Goal: Use online tool/utility: Utilize a website feature to perform a specific function

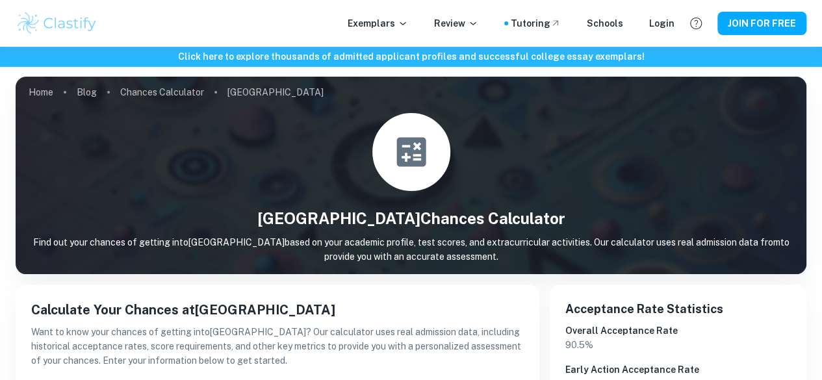
scroll to position [299, 0]
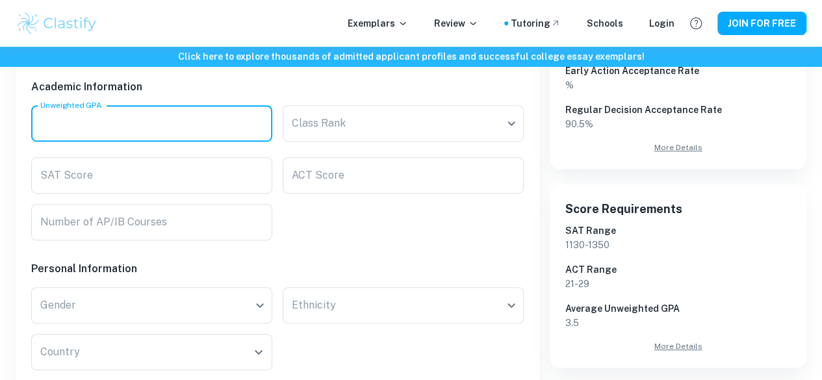
click at [172, 123] on input "Unweighted GPA" at bounding box center [151, 123] width 241 height 36
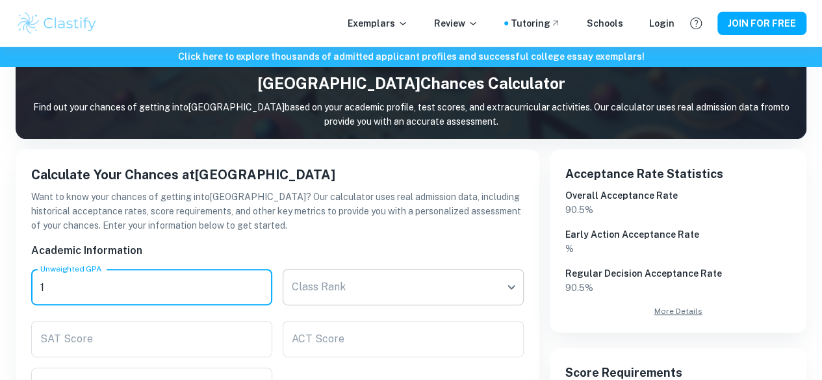
type input "1"
click at [313, 292] on body "Exemplars Review Tutoring Schools Login JOIN FOR FREE Click here to explore tho…" at bounding box center [411, 102] width 822 height 380
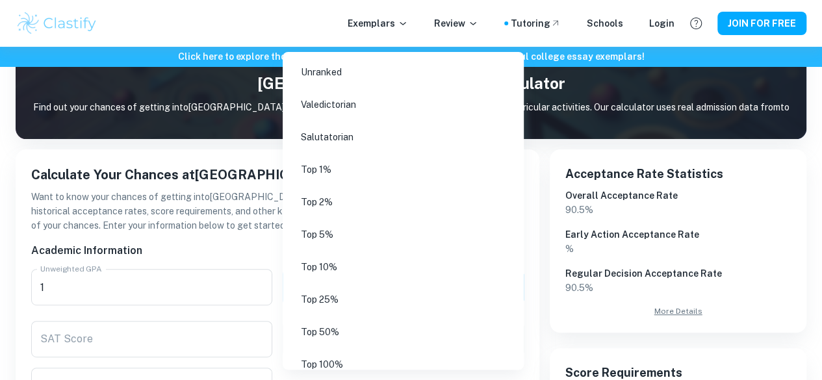
click at [328, 172] on li "Top 1%" at bounding box center [408, 170] width 240 height 30
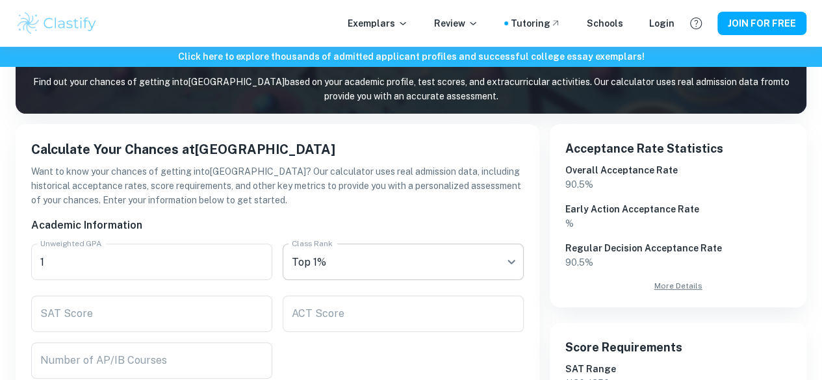
scroll to position [152, 0]
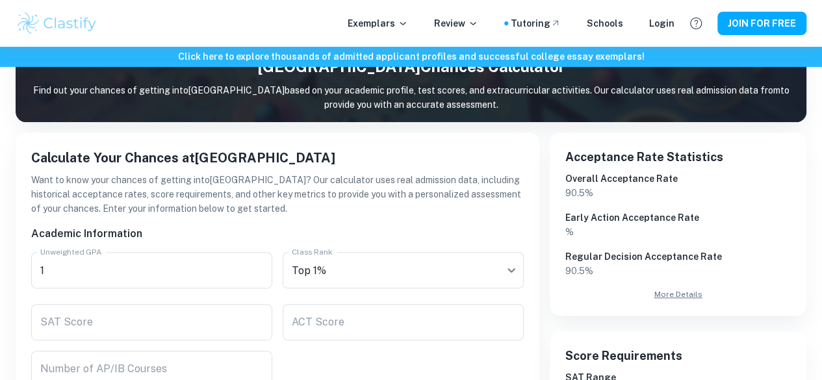
click at [370, 297] on div "ACT Score ACT Score" at bounding box center [397, 317] width 251 height 47
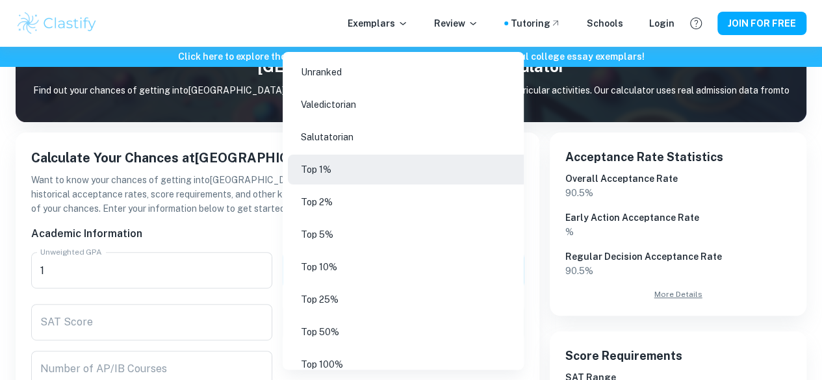
click at [353, 275] on body "Exemplars Review Tutoring Schools Login JOIN FOR FREE Click here to explore tho…" at bounding box center [411, 85] width 822 height 380
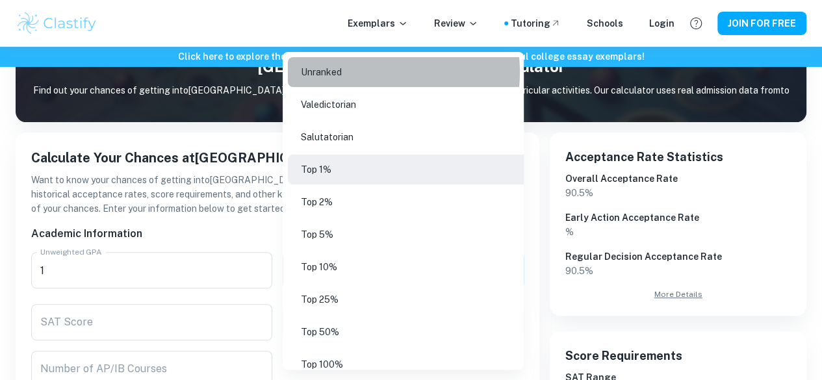
click at [359, 72] on li "Unranked" at bounding box center [408, 72] width 240 height 30
type input "Unranked"
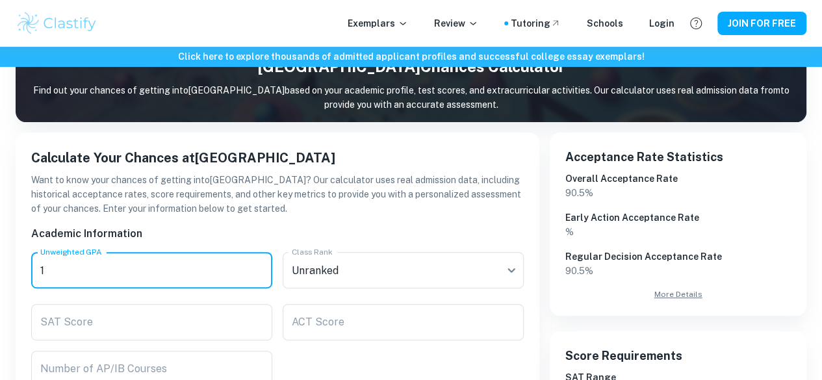
click at [180, 268] on input "1" at bounding box center [151, 270] width 241 height 36
type input "0"
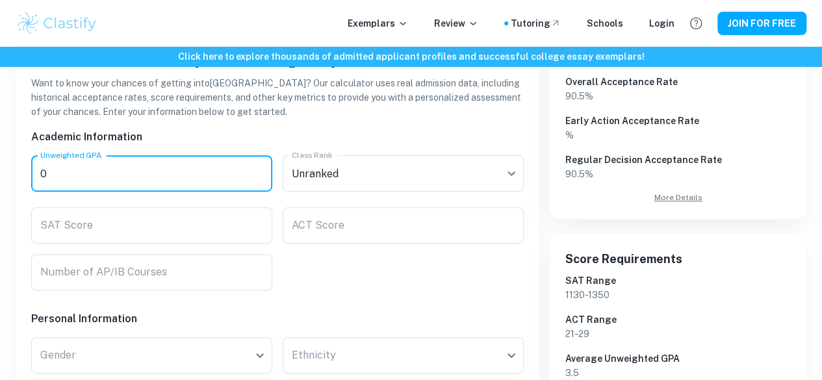
scroll to position [249, 0]
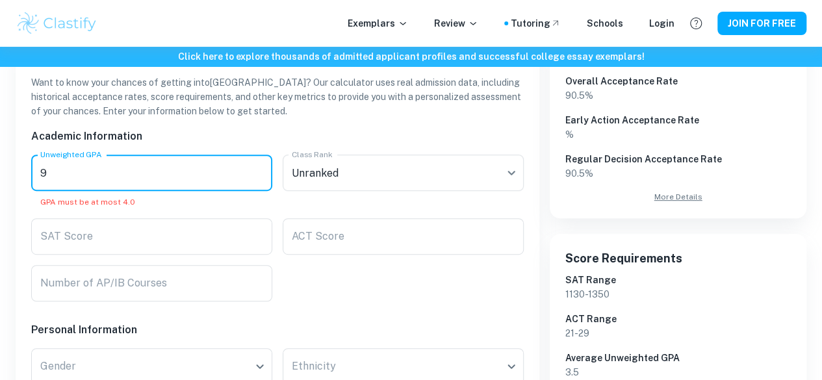
type input "92"
click at [174, 232] on input "SAT Score" at bounding box center [151, 236] width 241 height 36
click at [249, 155] on input "Unweighted GPA" at bounding box center [151, 173] width 241 height 36
type input "9"
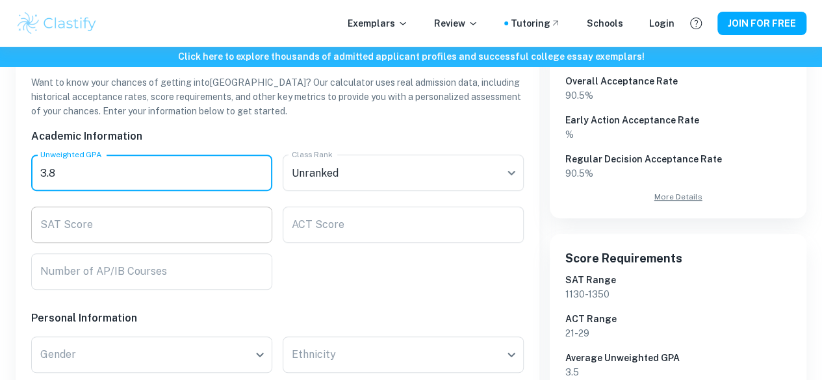
type input "3.8"
click at [212, 233] on input "SAT Score" at bounding box center [151, 225] width 241 height 36
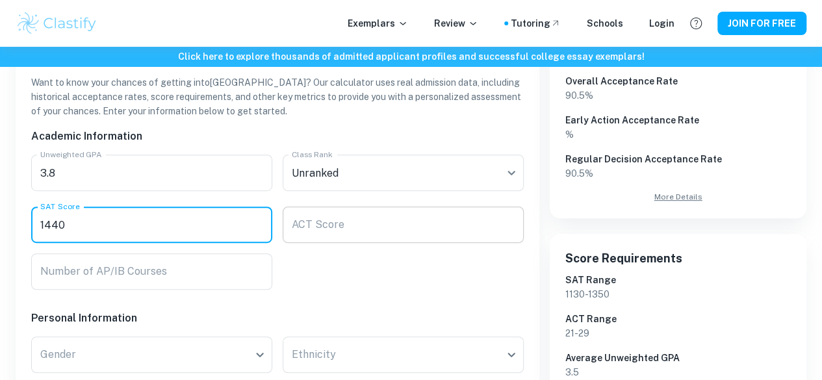
type input "1440"
click at [342, 224] on input "ACT Score" at bounding box center [403, 225] width 241 height 36
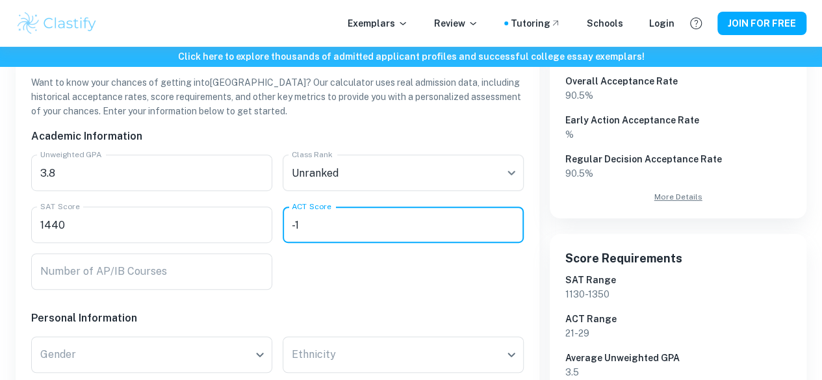
scroll to position [337, 0]
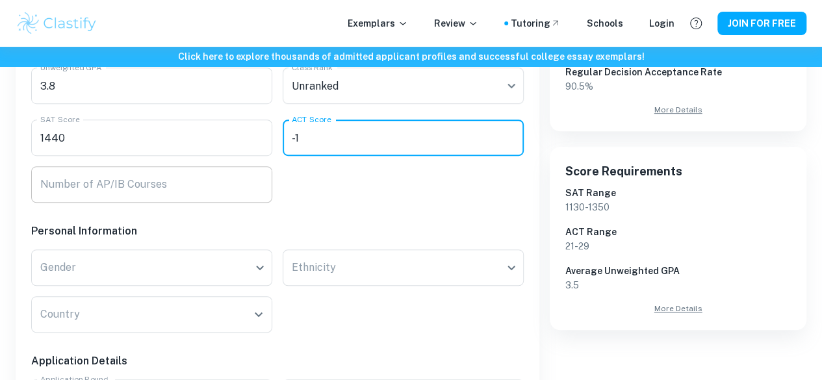
type input "-1"
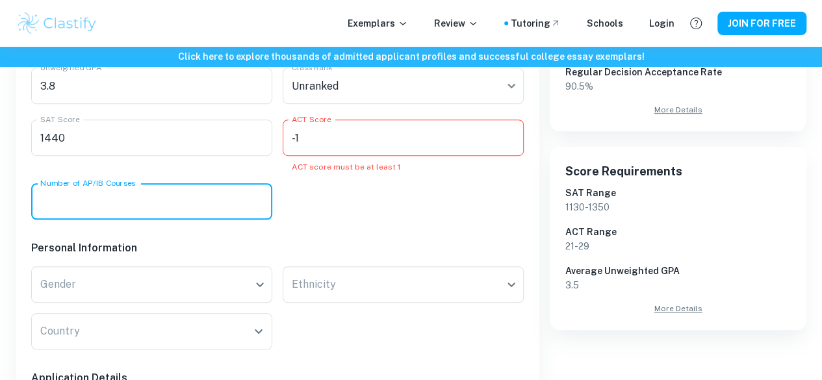
click at [171, 198] on input "Number of AP/IB Courses" at bounding box center [151, 201] width 241 height 36
type input "5"
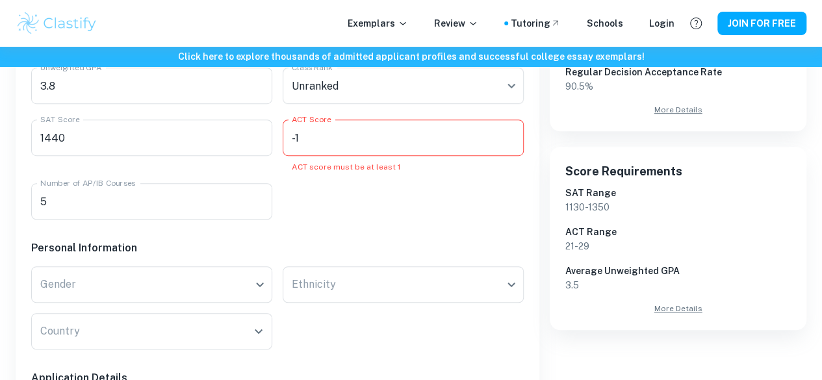
click at [167, 254] on h6 "Personal Information" at bounding box center [277, 248] width 492 height 16
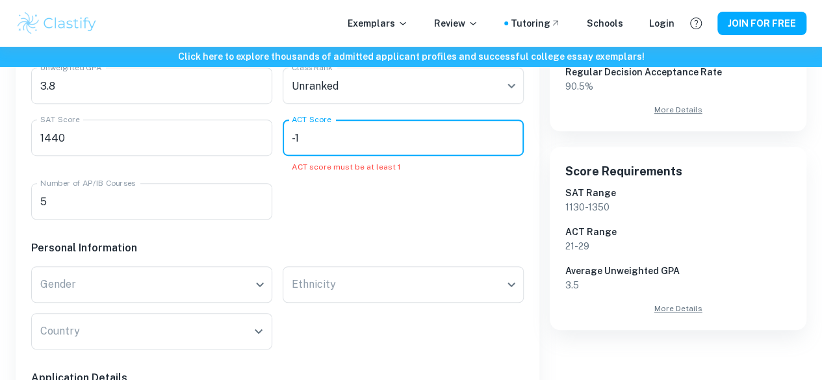
click at [348, 141] on input "-1" at bounding box center [403, 138] width 241 height 36
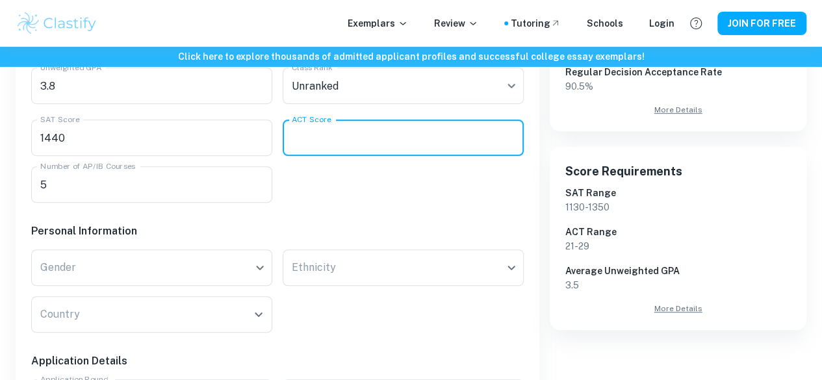
click at [348, 207] on div "Academic Information Unweighted GPA 3.8 Unweighted GPA Class Rank Unranked Unra…" at bounding box center [272, 372] width 503 height 682
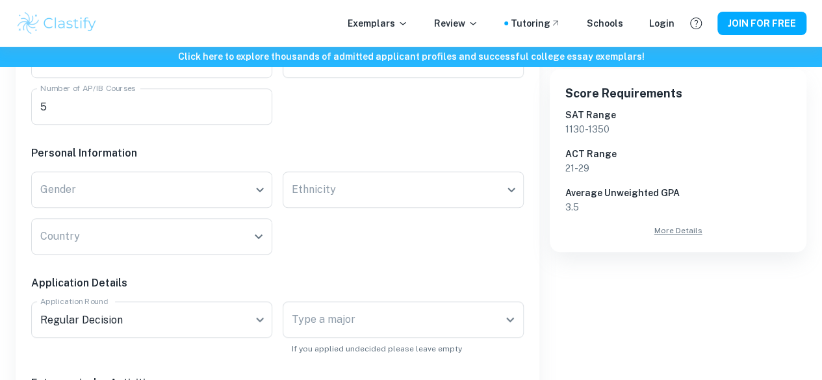
scroll to position [415, 0]
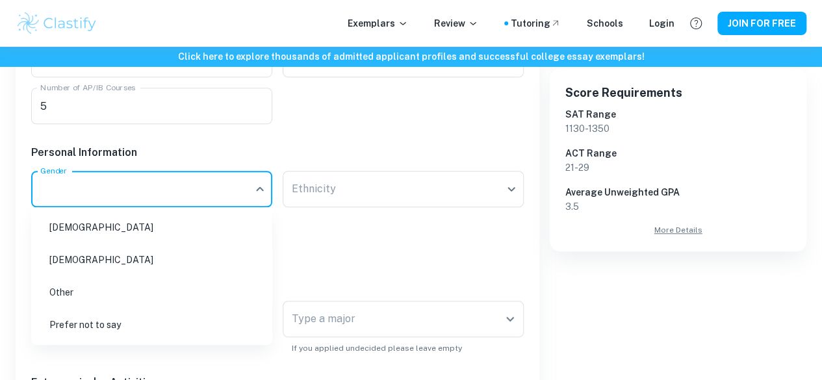
click at [163, 230] on li "[DEMOGRAPHIC_DATA]" at bounding box center [151, 227] width 231 height 30
type input "[DEMOGRAPHIC_DATA]"
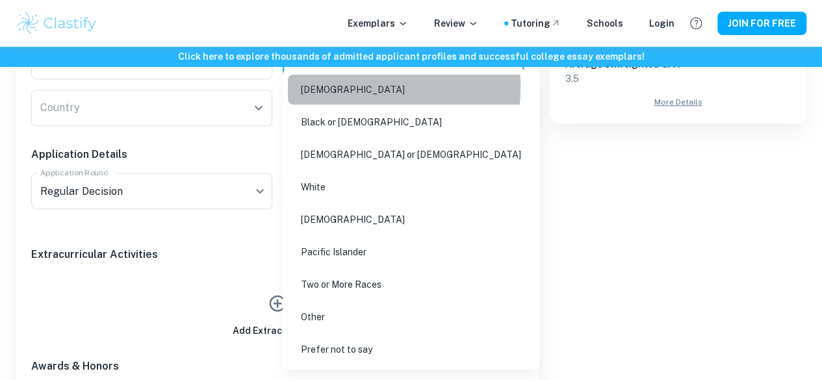
click at [343, 86] on li "[DEMOGRAPHIC_DATA]" at bounding box center [411, 90] width 246 height 30
type input "[DEMOGRAPHIC_DATA]"
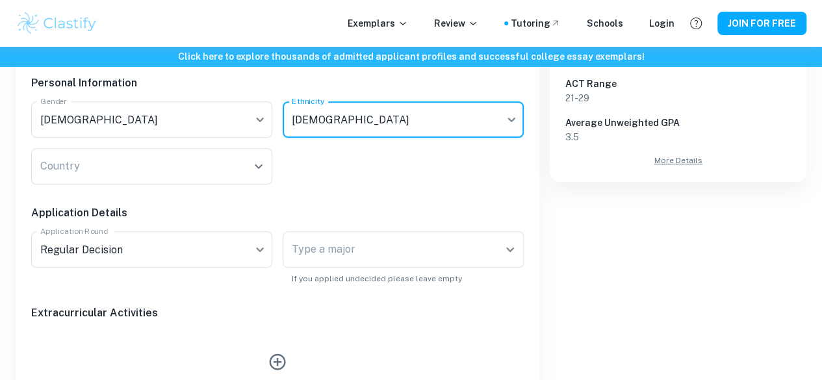
scroll to position [482, 0]
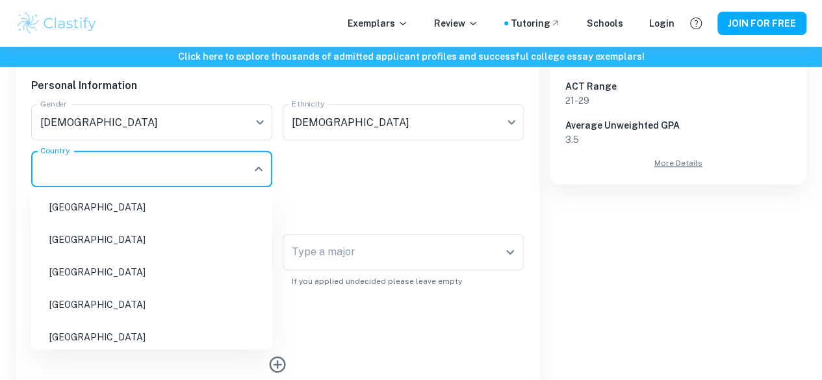
click at [219, 167] on input "Country" at bounding box center [142, 169] width 210 height 25
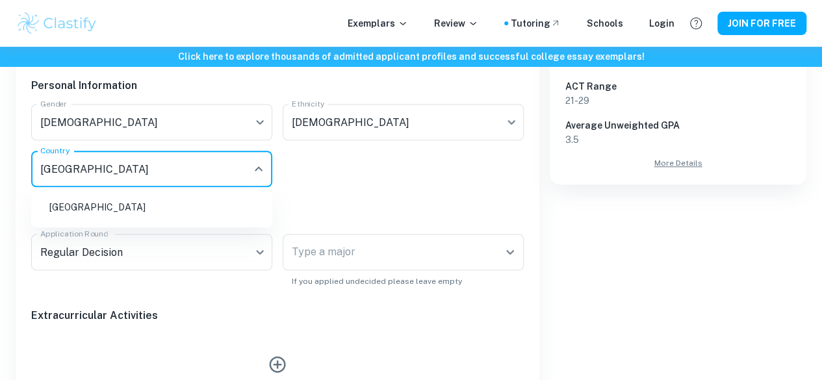
click at [166, 214] on li "[GEOGRAPHIC_DATA]" at bounding box center [151, 207] width 231 height 30
type input "[GEOGRAPHIC_DATA]"
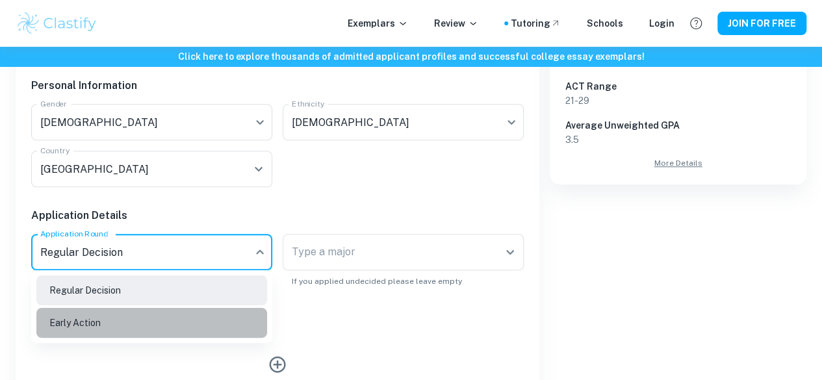
click at [139, 335] on li "Early Action" at bounding box center [151, 323] width 231 height 30
type input "EA"
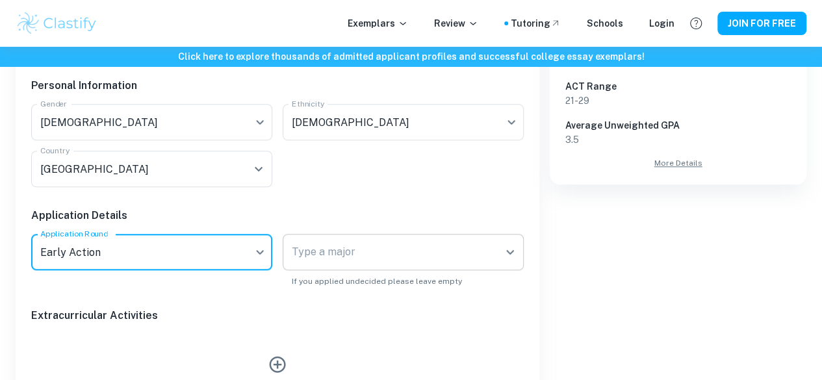
click at [348, 240] on div "Type a major Type a major" at bounding box center [403, 252] width 241 height 36
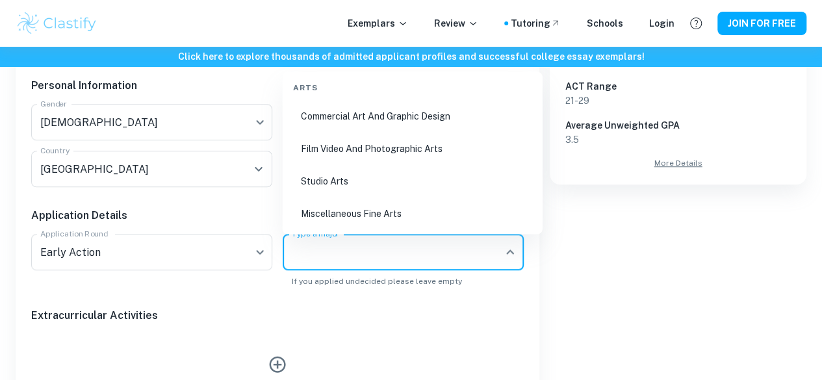
scroll to position [504, 0]
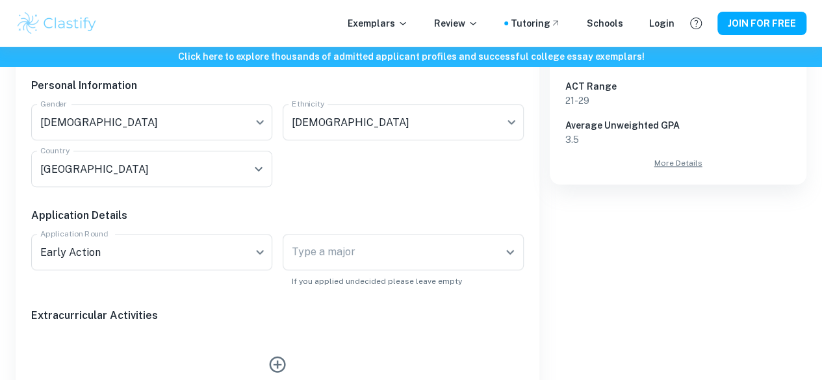
click at [180, 210] on h6 "Application Details" at bounding box center [277, 216] width 492 height 16
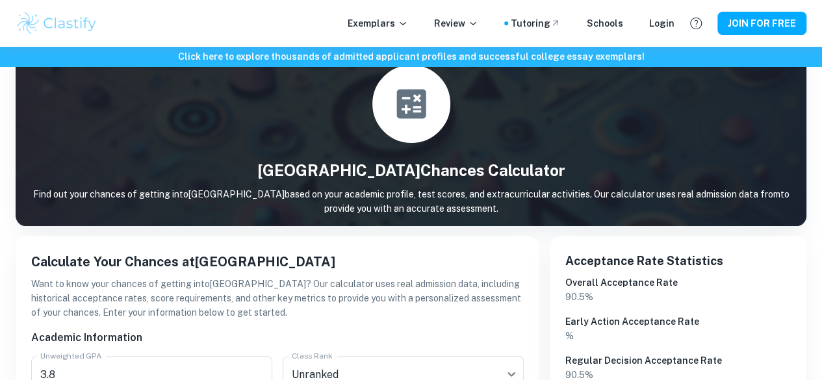
scroll to position [0, 0]
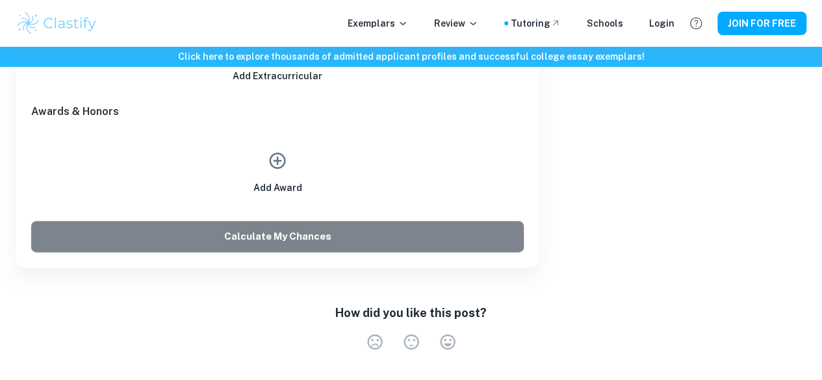
click at [191, 229] on button "Calculate My Chances" at bounding box center [277, 236] width 492 height 31
